Goal: Task Accomplishment & Management: Manage account settings

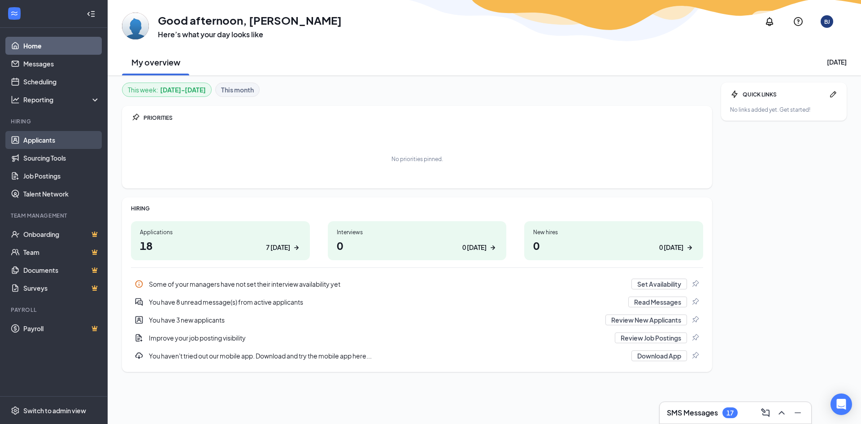
click at [42, 141] on link "Applicants" at bounding box center [61, 140] width 77 height 18
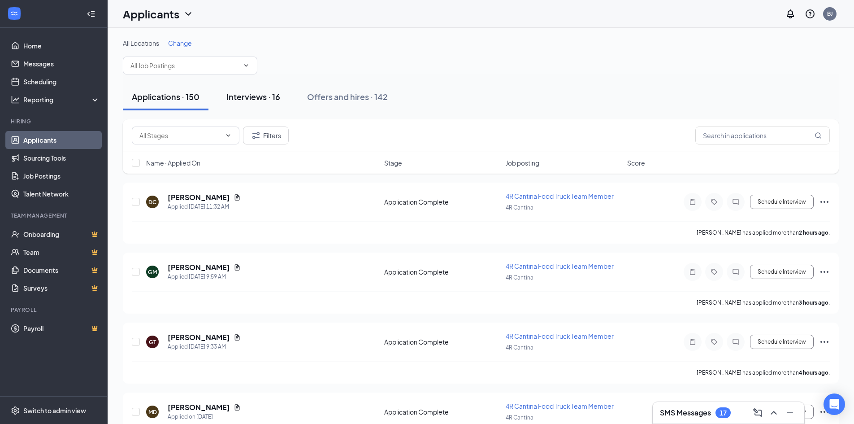
click at [269, 98] on div "Interviews · 16" at bounding box center [253, 96] width 54 height 11
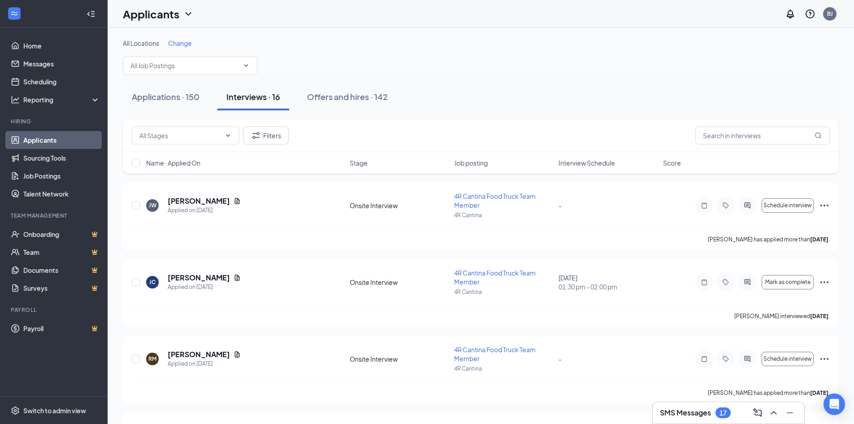
drag, startPoint x: 585, startPoint y: 162, endPoint x: 652, endPoint y: 143, distance: 69.2
click at [585, 162] on span "Interview Schedule" at bounding box center [587, 162] width 57 height 9
click at [572, 40] on div "All Locations Change" at bounding box center [481, 43] width 716 height 9
